Goal: Transaction & Acquisition: Purchase product/service

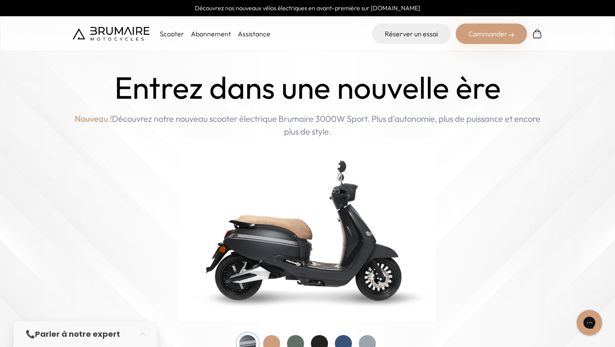
scroll to position [398, 0]
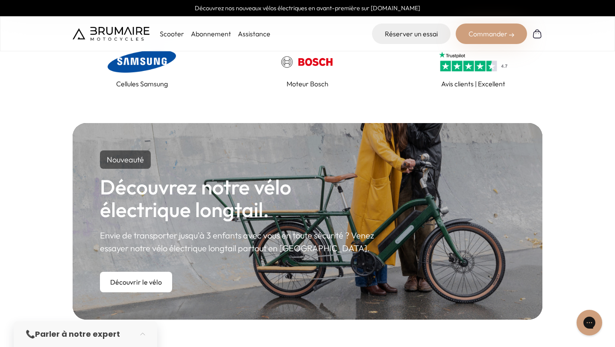
click at [225, 229] on p "Envie de transporter jusqu'à 3 enfants avec vous en toute sécurité ? Venez essa…" at bounding box center [238, 242] width 277 height 26
click at [165, 277] on link "Découvrir le vélo" at bounding box center [136, 282] width 72 height 21
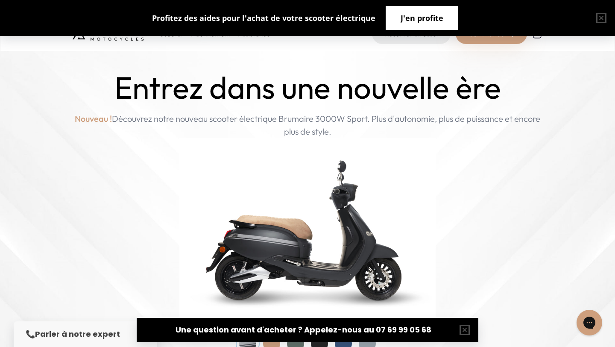
click at [421, 10] on button "J'en profite" at bounding box center [422, 18] width 73 height 24
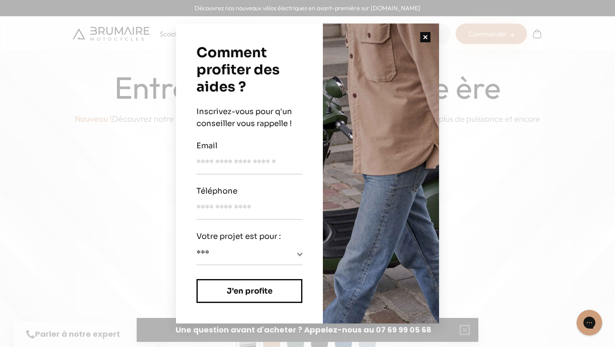
click at [432, 38] on button "button" at bounding box center [425, 37] width 27 height 27
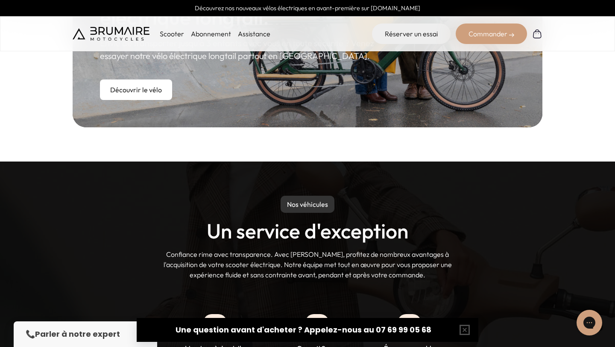
scroll to position [413, 0]
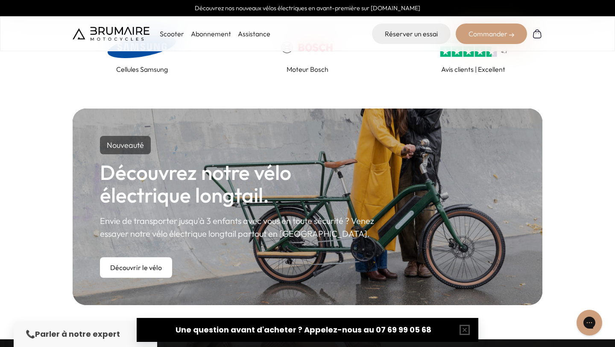
click at [147, 272] on link "Découvrir le vélo" at bounding box center [136, 267] width 72 height 21
